Goal: Information Seeking & Learning: Learn about a topic

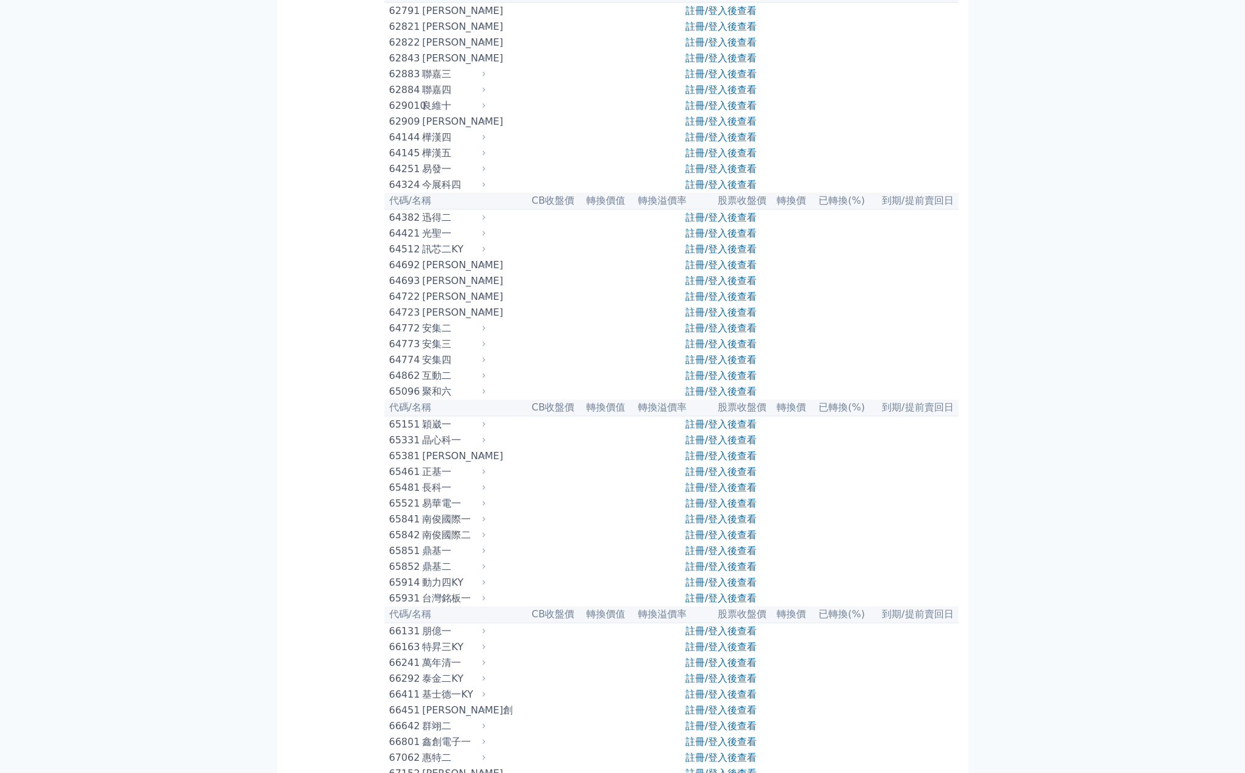
scroll to position [4856, 0]
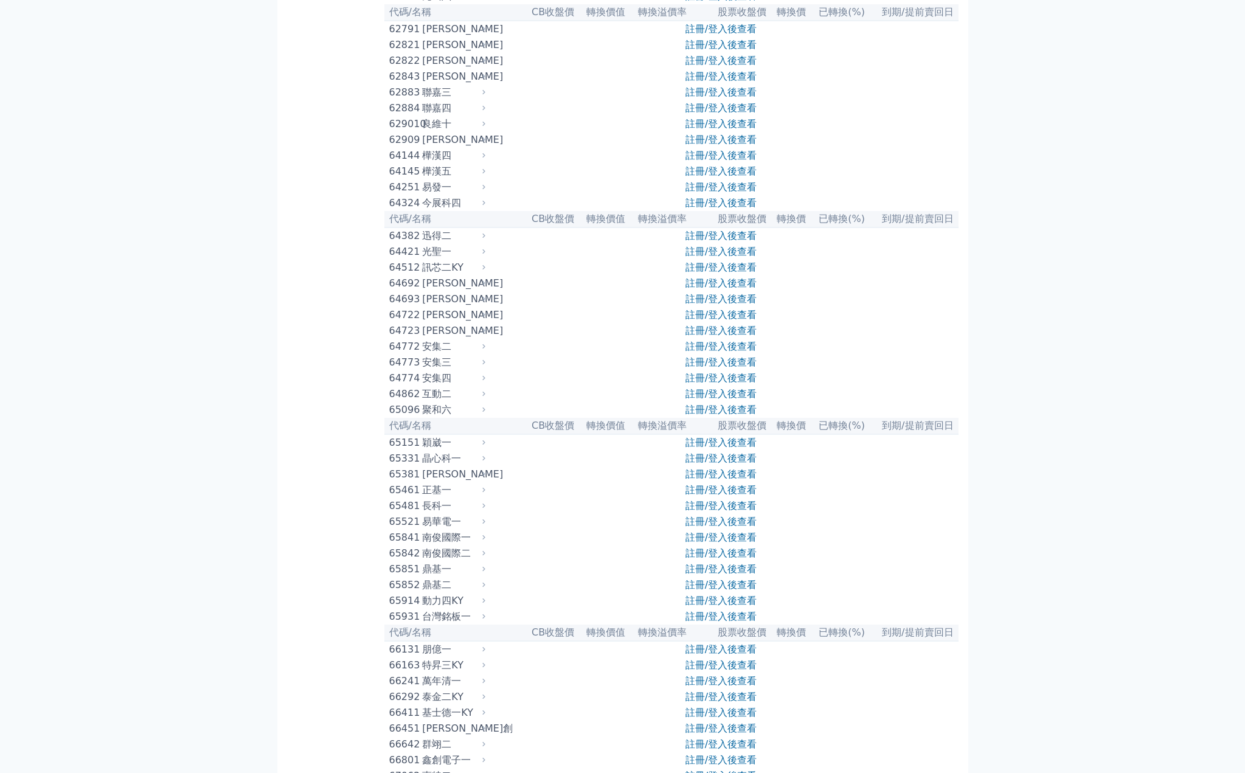
drag, startPoint x: 1246, startPoint y: 73, endPoint x: 1177, endPoint y: 553, distance: 484.8
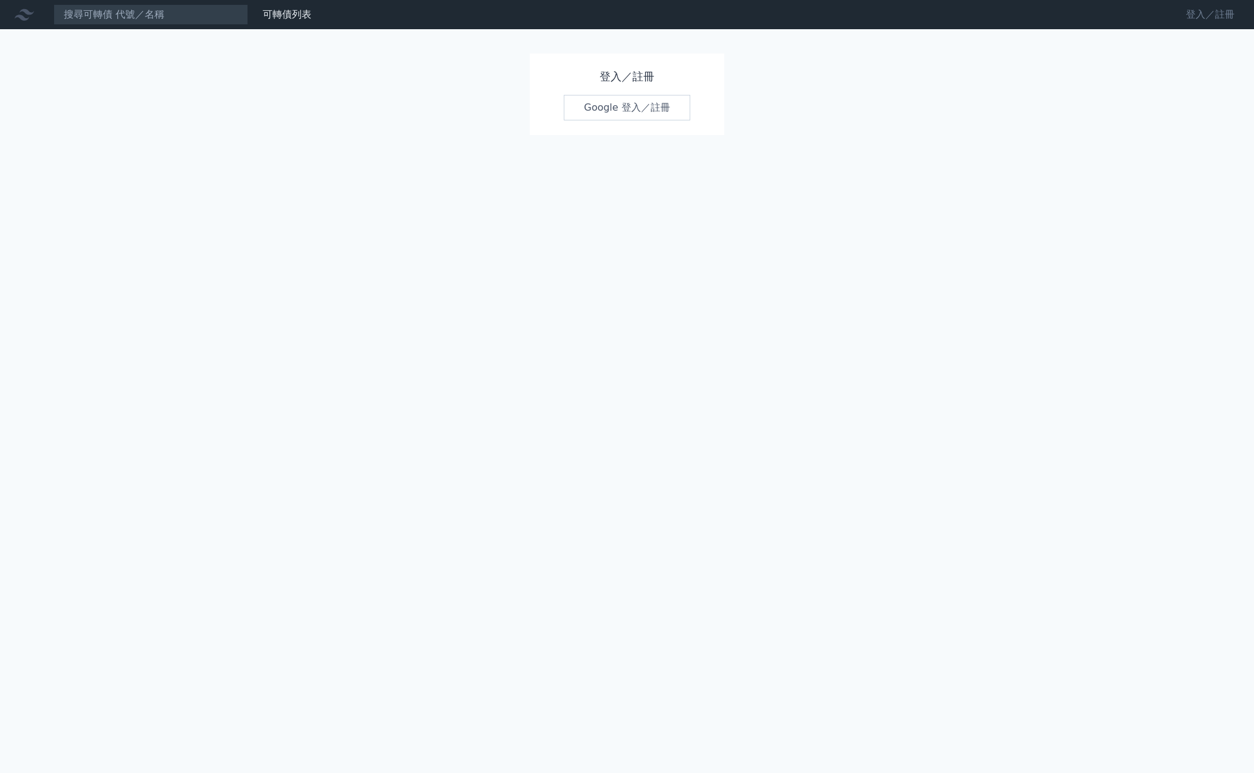
click at [1211, 9] on link "登入／註冊" at bounding box center [1210, 14] width 68 height 19
click at [642, 111] on link "Google 登入／註冊" at bounding box center [627, 108] width 127 height 26
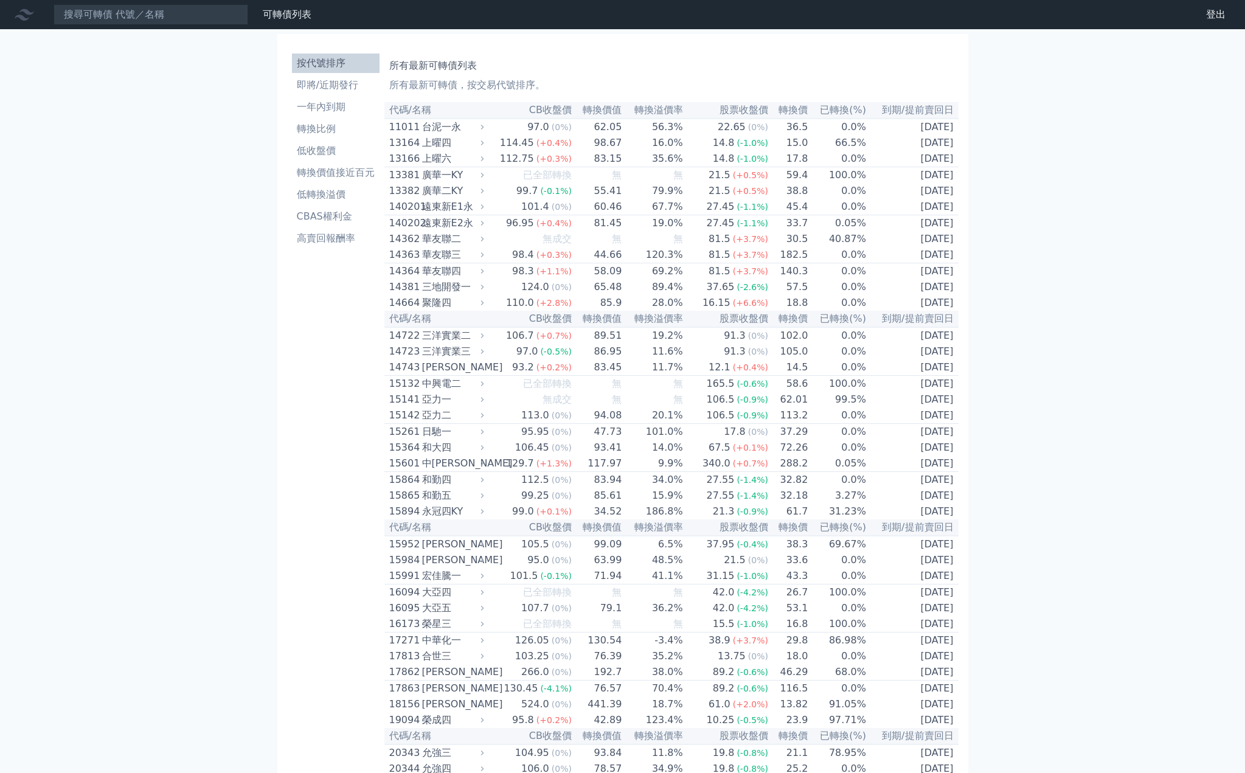
drag, startPoint x: 1244, startPoint y: 18, endPoint x: 1213, endPoint y: 187, distance: 172.0
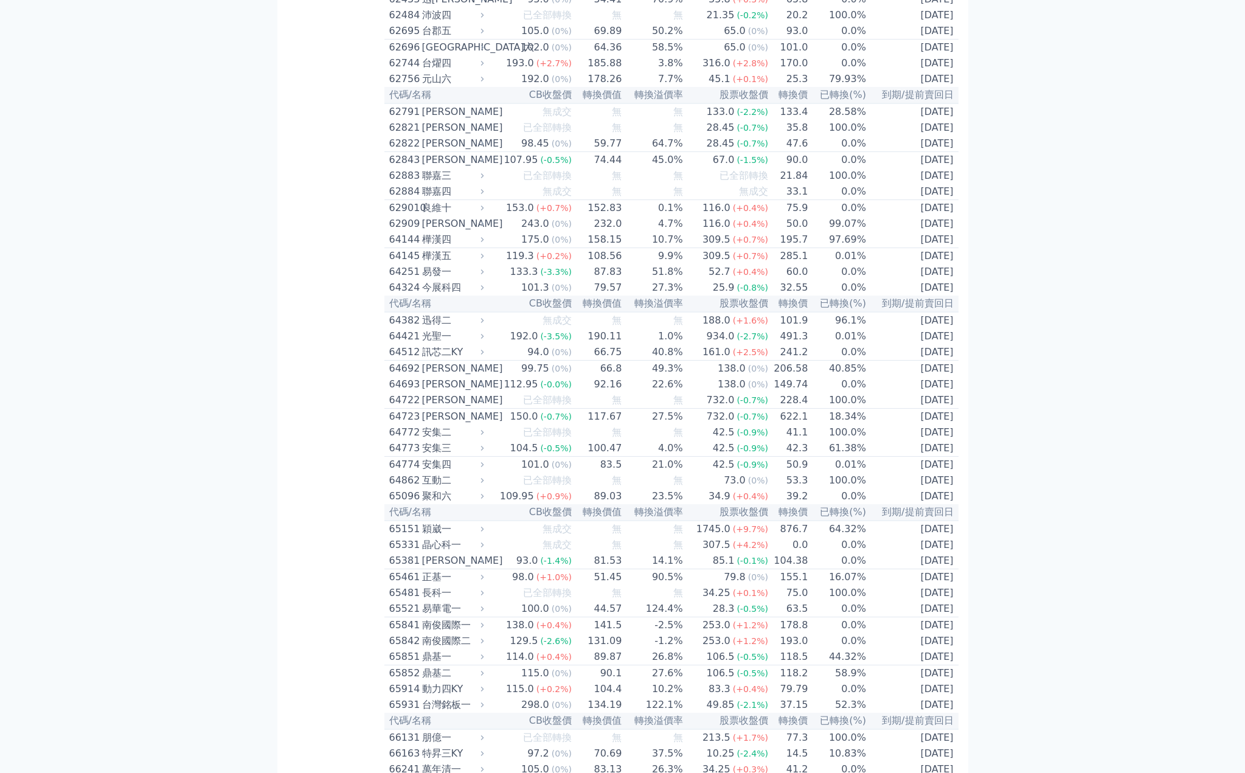
scroll to position [4820, 0]
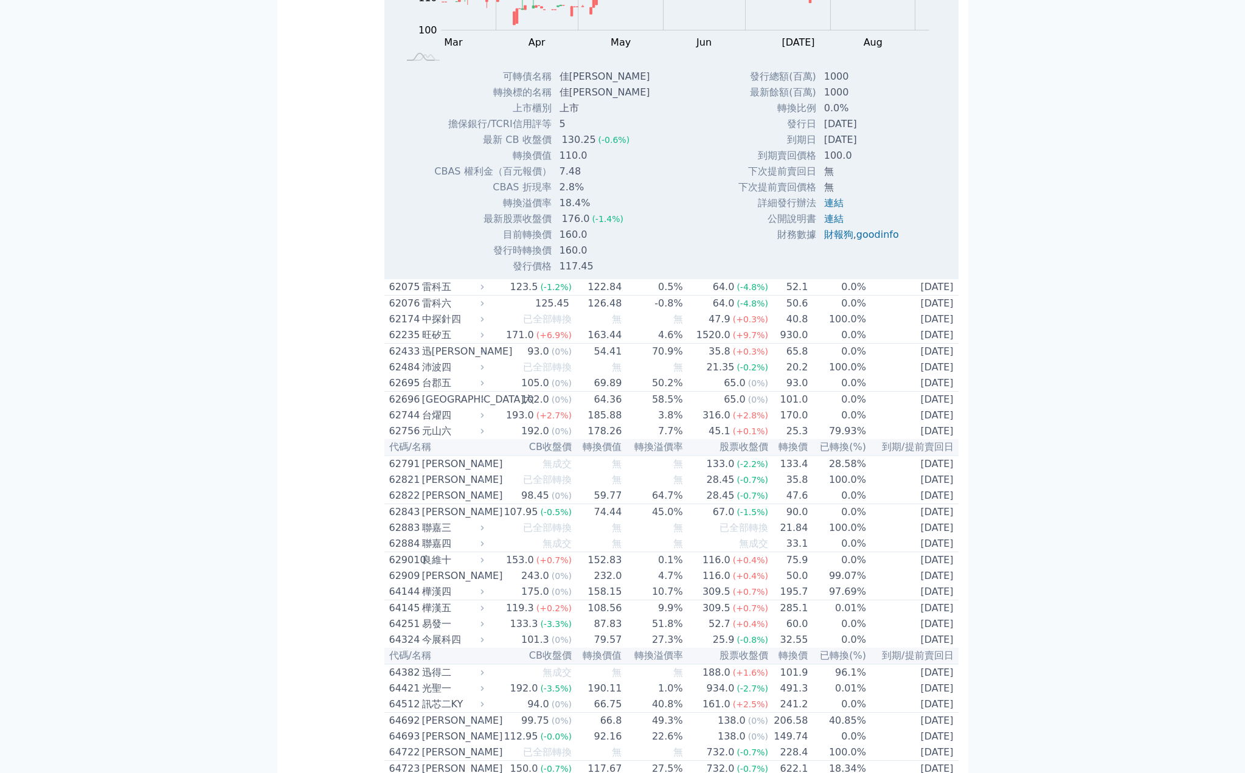
scroll to position [5124, 0]
